Goal: Information Seeking & Learning: Learn about a topic

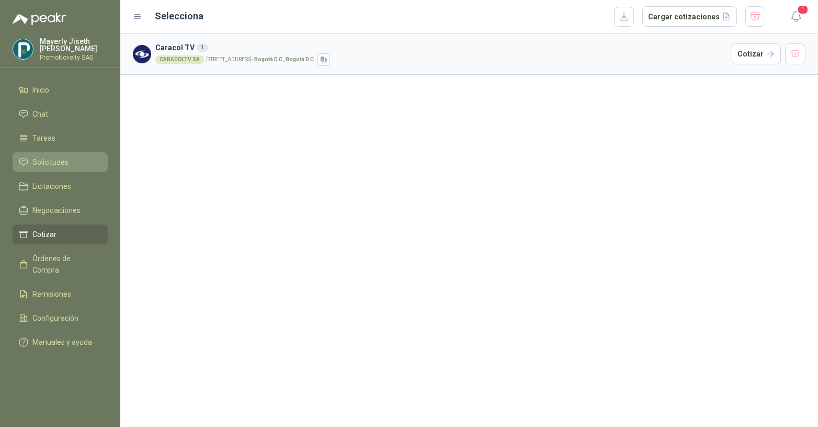
click at [50, 167] on span "Solicitudes" at bounding box center [50, 162] width 36 height 12
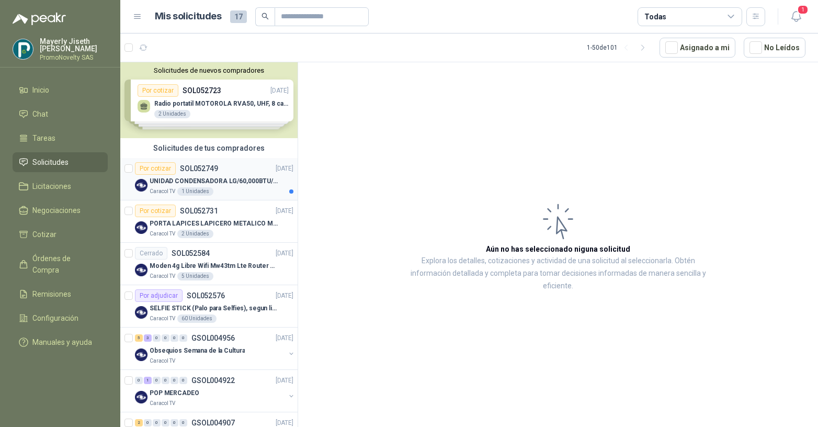
click at [232, 194] on div "Caracol TV 1 Unidades" at bounding box center [222, 191] width 144 height 8
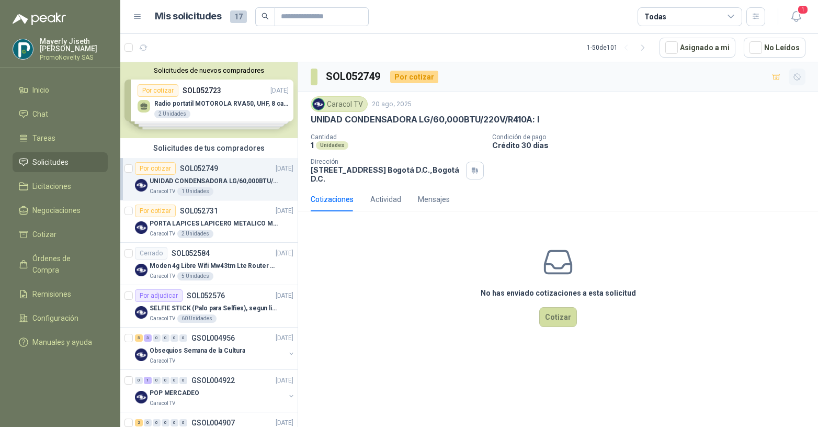
click at [801, 78] on icon "button" at bounding box center [797, 77] width 9 height 9
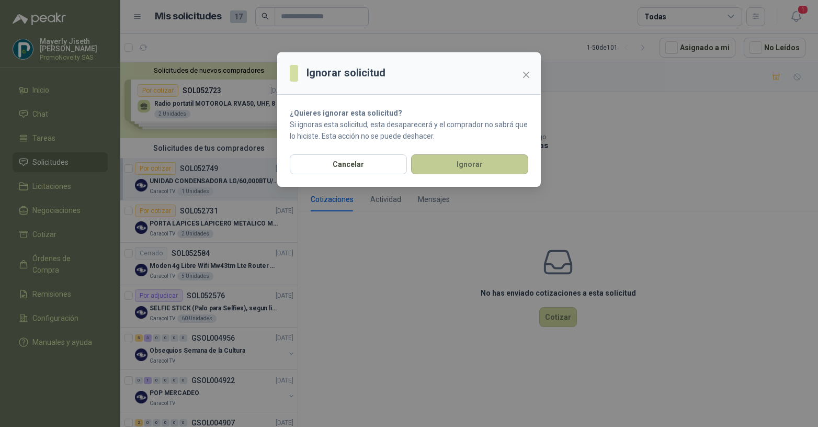
click at [423, 173] on button "Ignorar" at bounding box center [469, 164] width 117 height 20
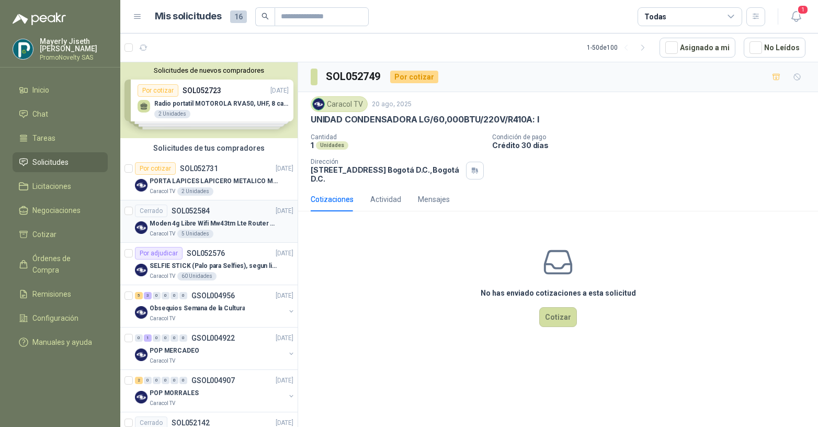
click at [230, 231] on div "Caracol TV 5 Unidades" at bounding box center [222, 234] width 144 height 8
click at [201, 264] on p "SELFIE STICK (Palo para Selfies), segun link adjunto" at bounding box center [215, 266] width 130 height 10
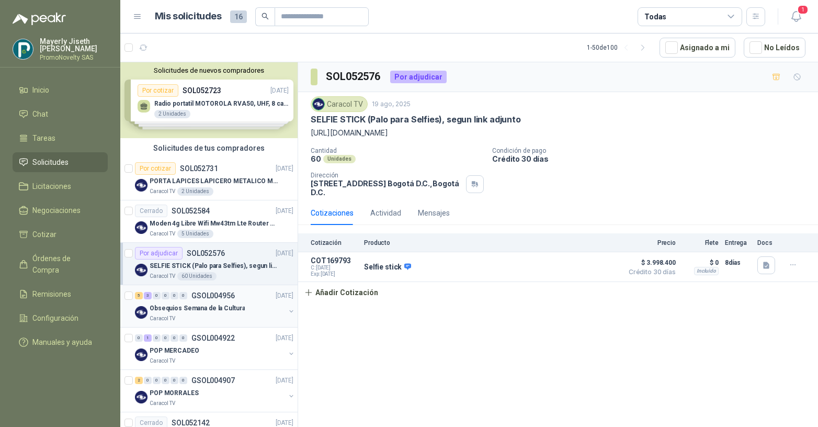
click at [193, 300] on div "5 3 0 0 0 0 GSOL004956 [DATE]" at bounding box center [215, 295] width 161 height 13
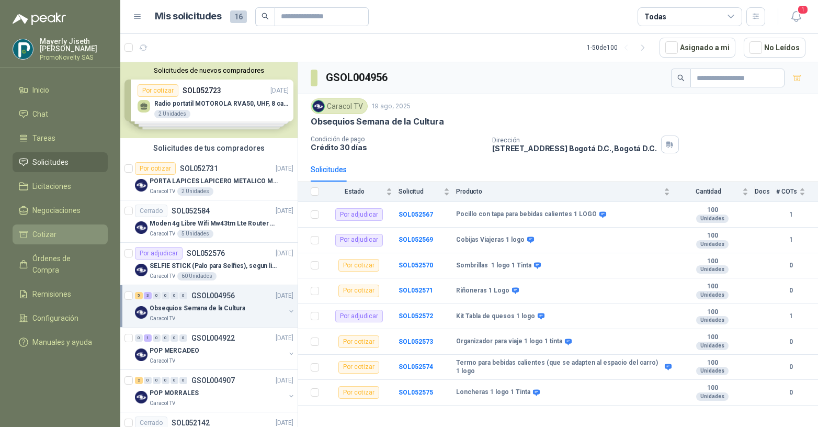
click at [40, 236] on span "Cotizar" at bounding box center [44, 235] width 24 height 12
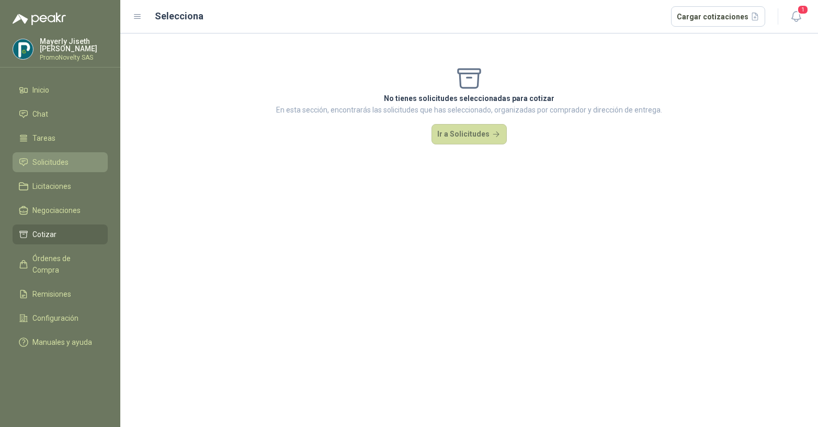
click at [52, 155] on link "Solicitudes" at bounding box center [60, 162] width 95 height 20
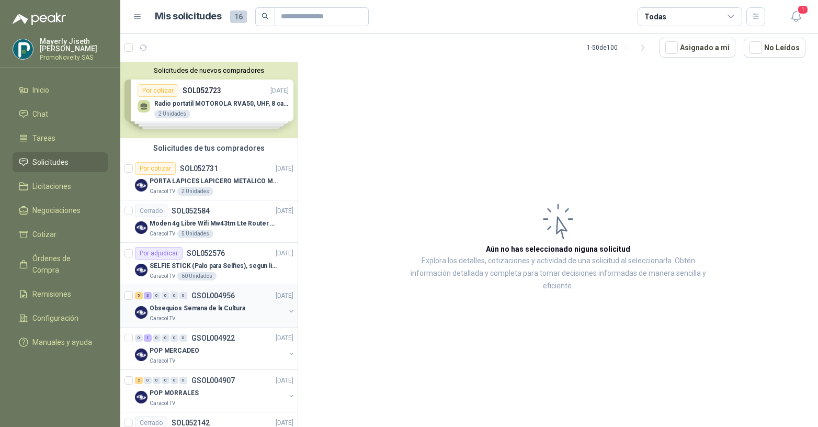
click at [199, 310] on p "Obsequios Semana de la Cultura" at bounding box center [197, 309] width 95 height 10
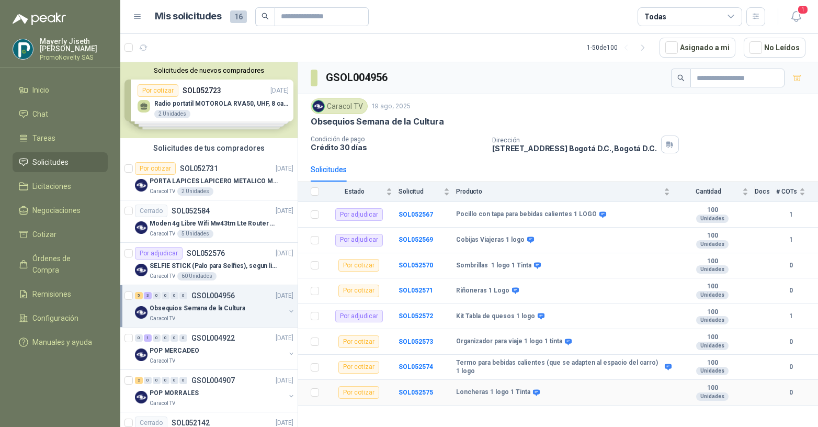
click at [538, 399] on td "Loncheras 1 logo 1 Tinta" at bounding box center [566, 393] width 220 height 26
click at [536, 392] on div "Loncheras 1 logo 1 Tinta" at bounding box center [563, 392] width 214 height 8
click at [402, 392] on b "SOL052575" at bounding box center [416, 392] width 35 height 7
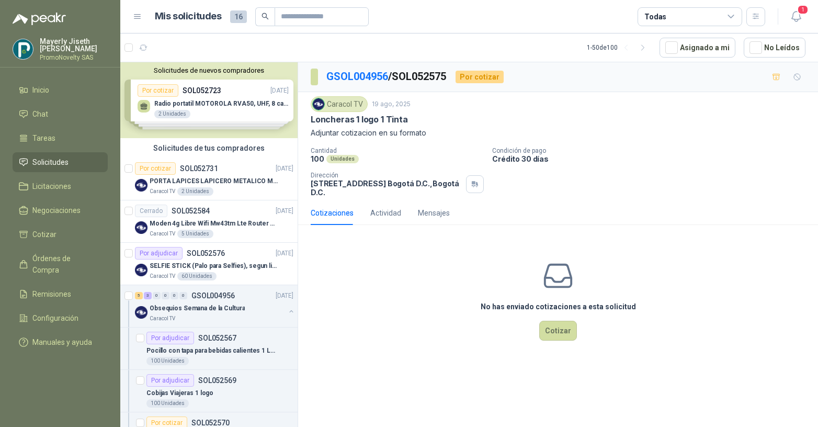
click at [339, 134] on p "Adjuntar cotizacion en su formato" at bounding box center [558, 133] width 495 height 12
click at [163, 309] on p "Obsequios Semana de la Cultura" at bounding box center [197, 309] width 95 height 10
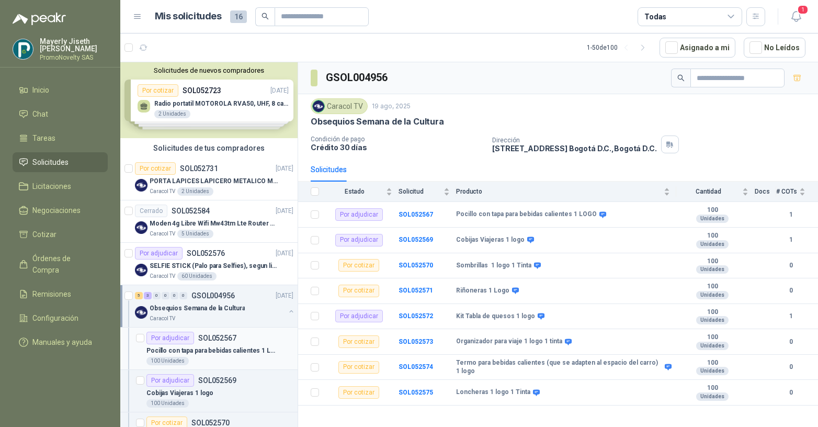
click at [212, 347] on p "Pocillo con tapa para bebidas calientes 1 LOGO" at bounding box center [212, 351] width 130 height 10
